Goal: Information Seeking & Learning: Learn about a topic

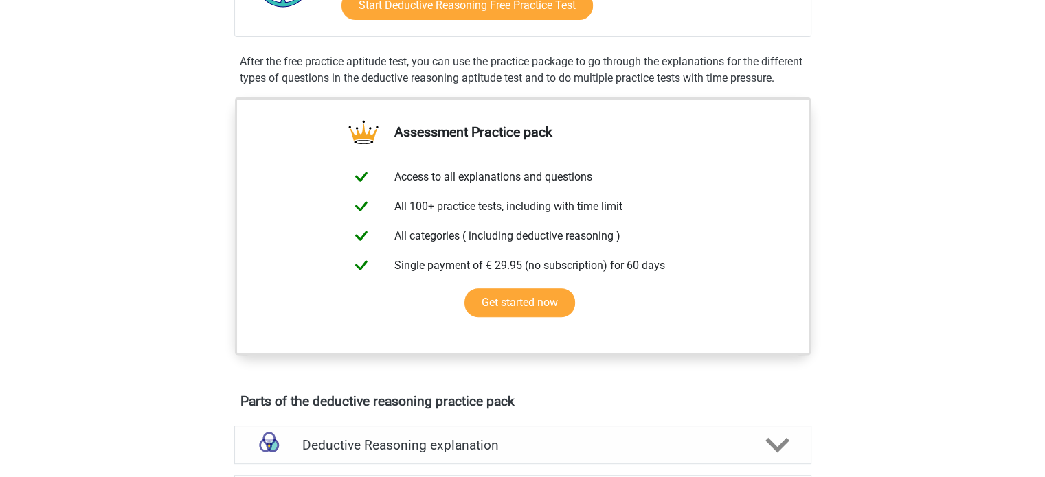
scroll to position [374, 0]
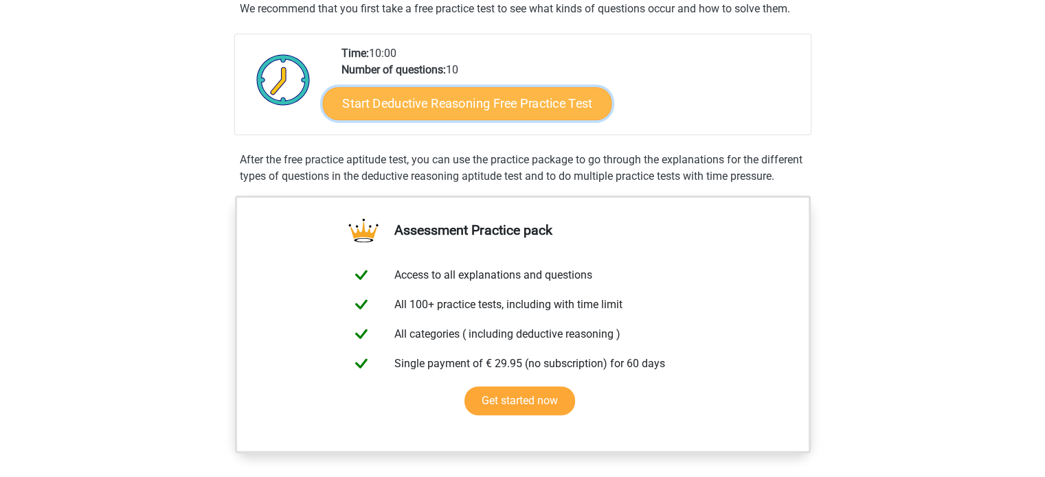
click at [409, 115] on link "Start Deductive Reasoning Free Practice Test" at bounding box center [466, 103] width 289 height 33
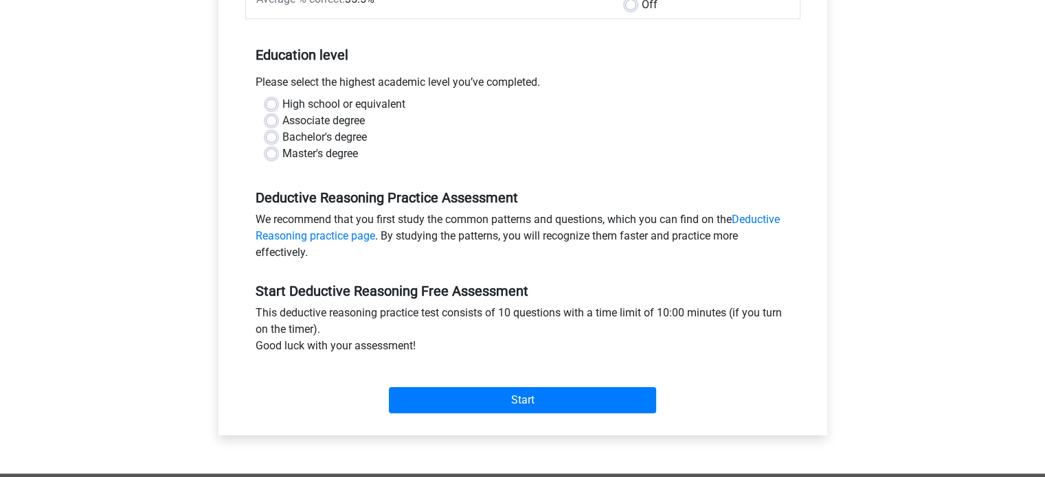
scroll to position [236, 0]
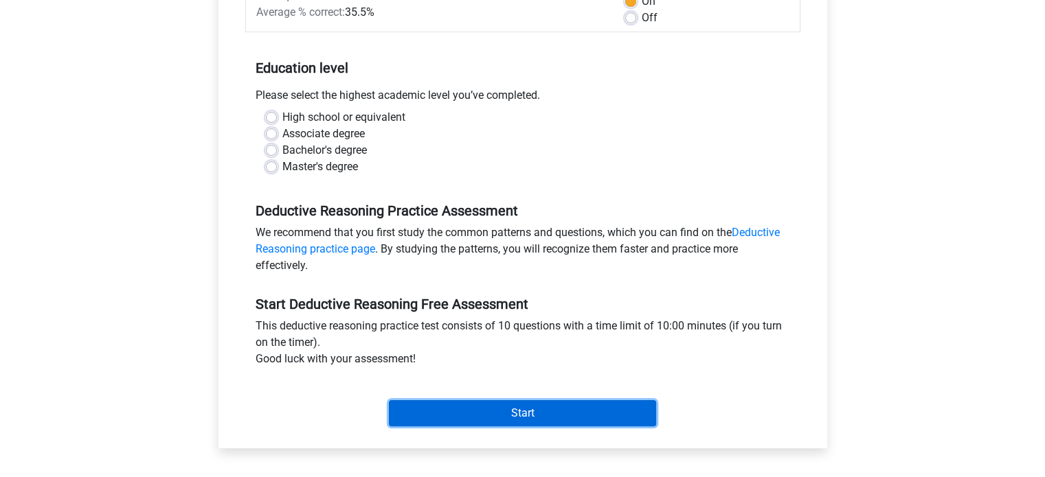
click at [423, 416] on input "Start" at bounding box center [522, 413] width 267 height 26
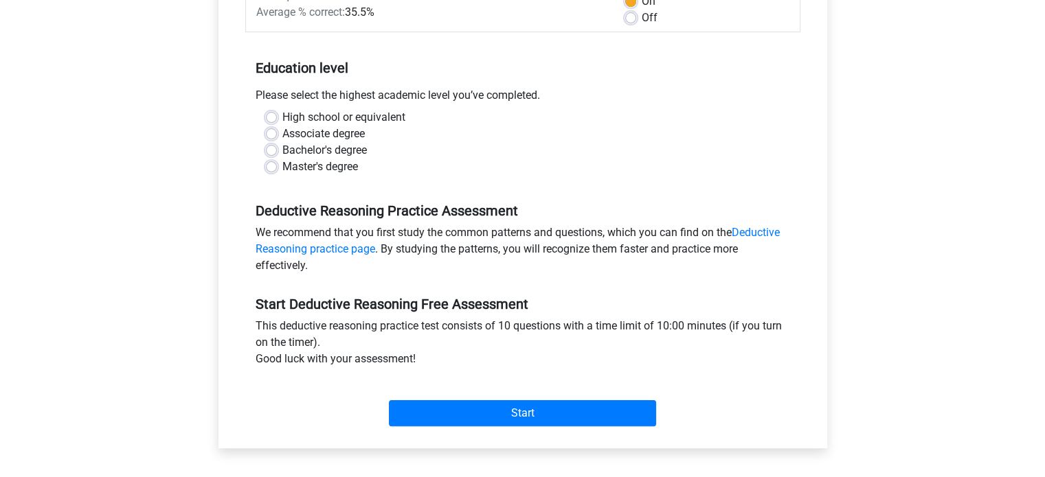
click at [229, 187] on div "Category: Deductive Reasoning Time: 10:00 Nr of questions: 10 Average % correct…" at bounding box center [523, 188] width 588 height 522
click at [282, 153] on label "Bachelor's degree" at bounding box center [324, 150] width 84 height 16
click at [275, 153] on input "Bachelor's degree" at bounding box center [271, 149] width 11 height 14
radio input "true"
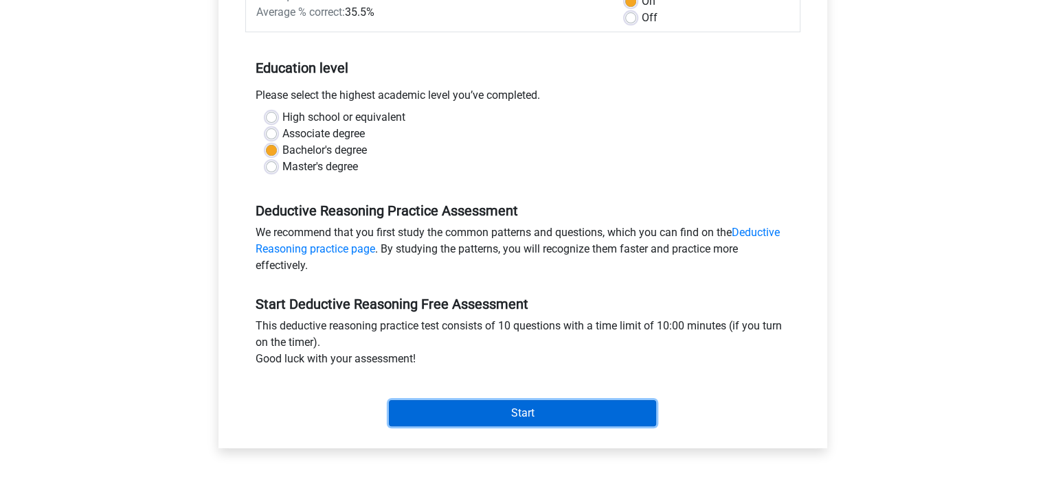
click at [462, 413] on input "Start" at bounding box center [522, 413] width 267 height 26
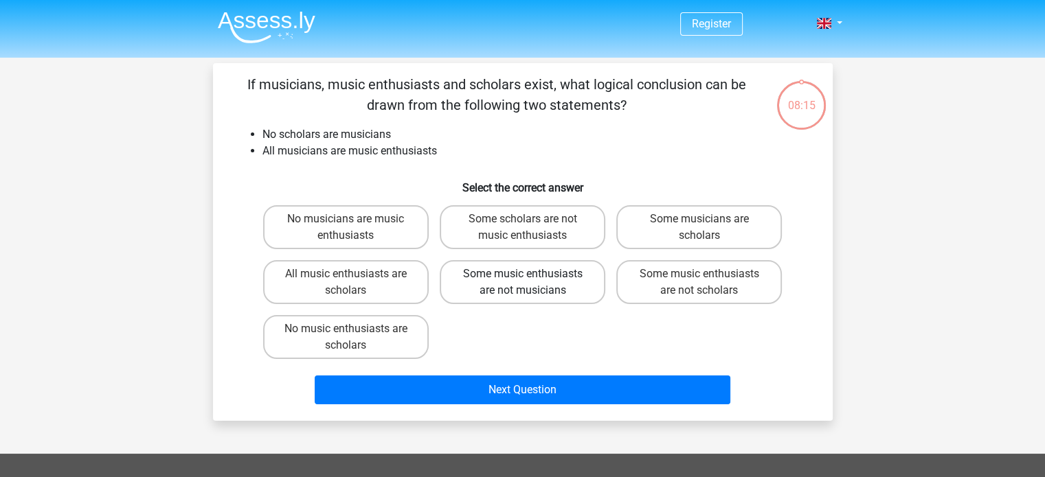
click at [569, 299] on label "Some music enthusiasts are not musicians" at bounding box center [523, 282] width 166 height 44
click at [531, 283] on input "Some music enthusiasts are not musicians" at bounding box center [526, 278] width 9 height 9
radio input "true"
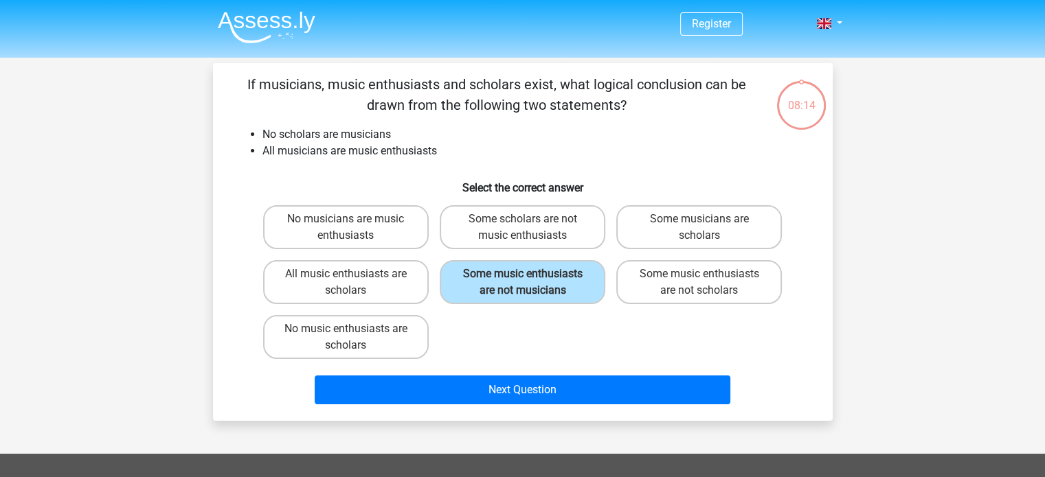
click at [510, 403] on div "Next Question" at bounding box center [523, 393] width 530 height 34
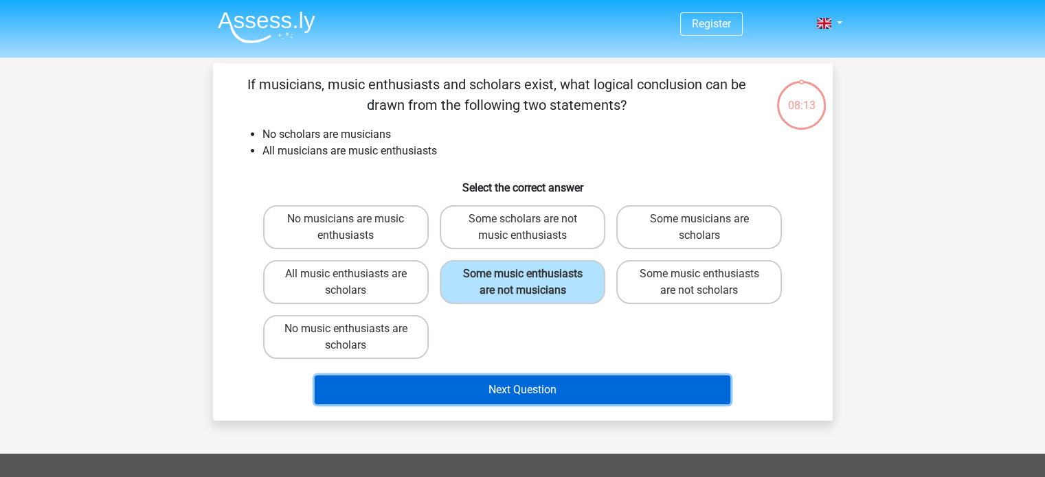
click at [519, 398] on button "Next Question" at bounding box center [523, 390] width 416 height 29
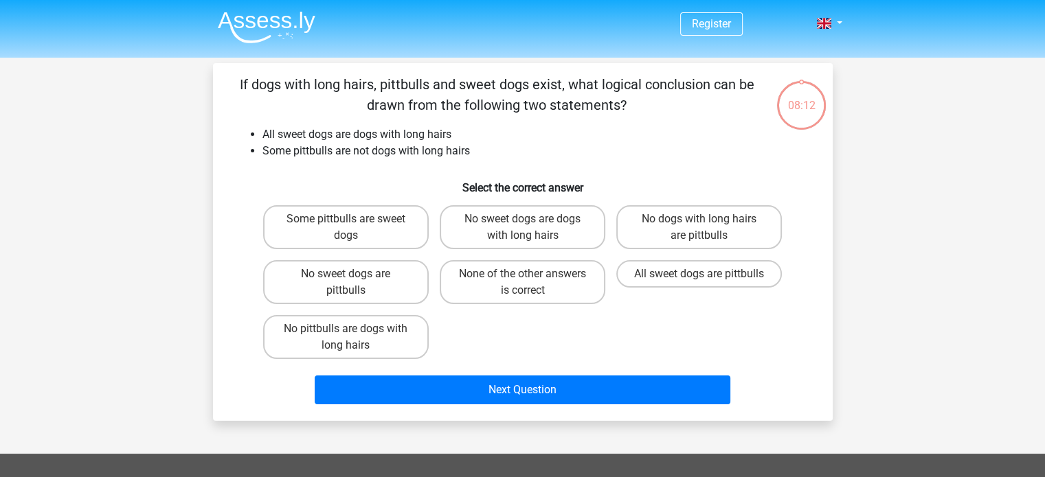
scroll to position [63, 0]
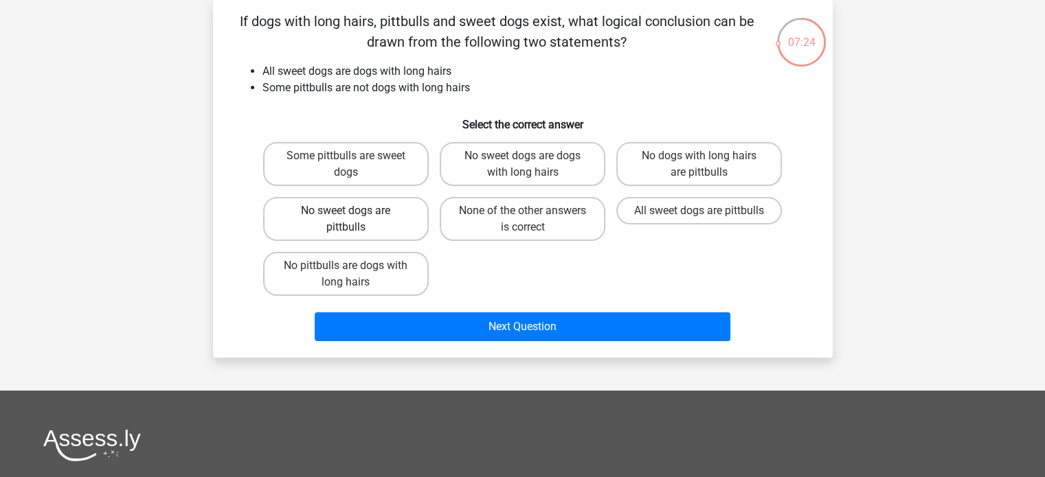
click at [405, 229] on label "No sweet dogs are pittbulls" at bounding box center [346, 219] width 166 height 44
click at [354, 220] on input "No sweet dogs are pittbulls" at bounding box center [349, 215] width 9 height 9
radio input "true"
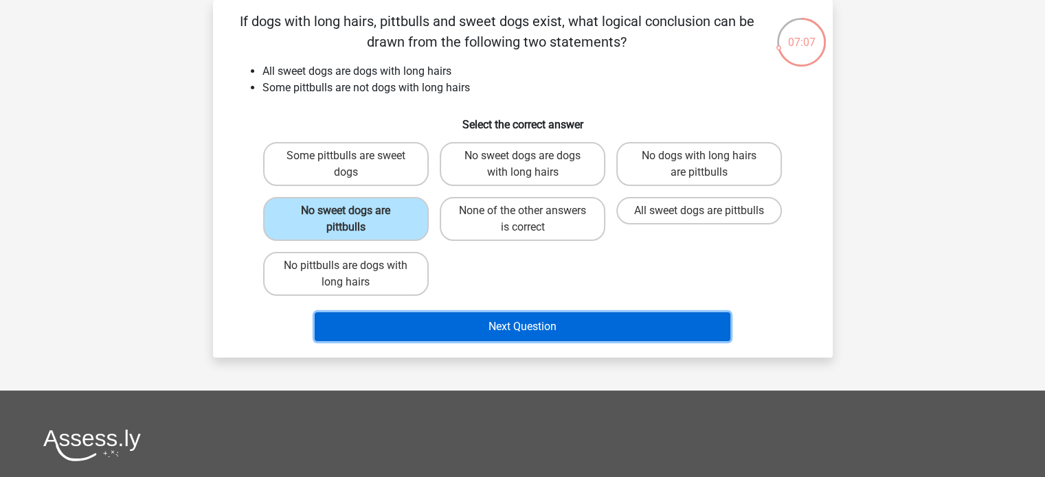
click at [448, 320] on button "Next Question" at bounding box center [523, 327] width 416 height 29
